Goal: Use online tool/utility: Utilize a website feature to perform a specific function

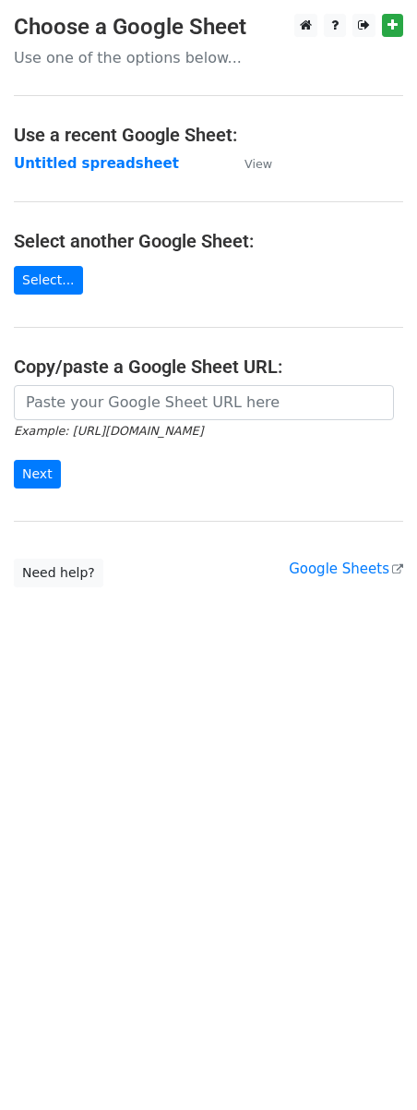
click at [115, 415] on input "url" at bounding box center [204, 402] width 380 height 35
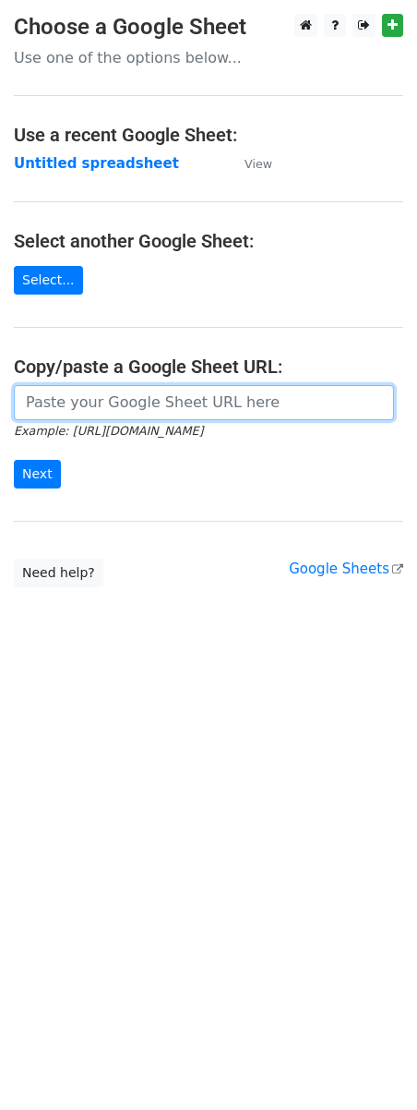
click at [37, 408] on input "url" at bounding box center [204, 402] width 380 height 35
paste input "[URL][DOMAIN_NAME]"
type input "[URL][DOMAIN_NAME]"
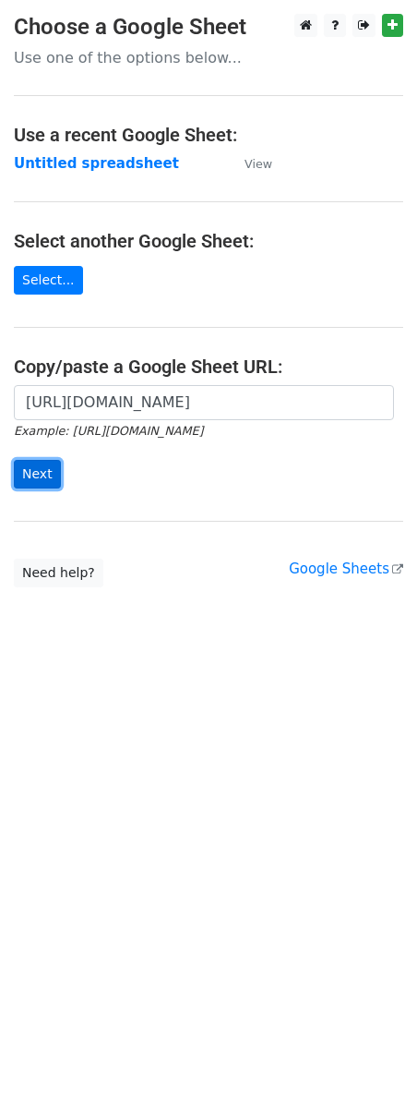
click at [27, 477] on input "Next" at bounding box center [37, 474] width 47 height 29
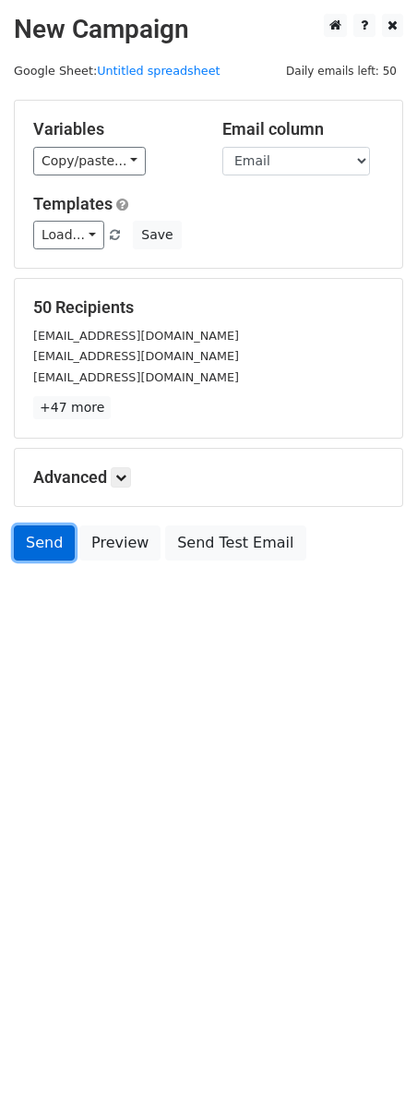
click at [38, 537] on link "Send" at bounding box center [44, 542] width 61 height 35
